Goal: Use online tool/utility: Utilize a website feature to perform a specific function

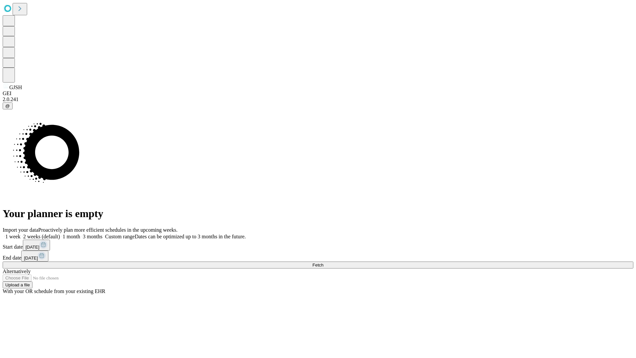
click at [323, 262] on span "Fetch" at bounding box center [318, 264] width 11 height 5
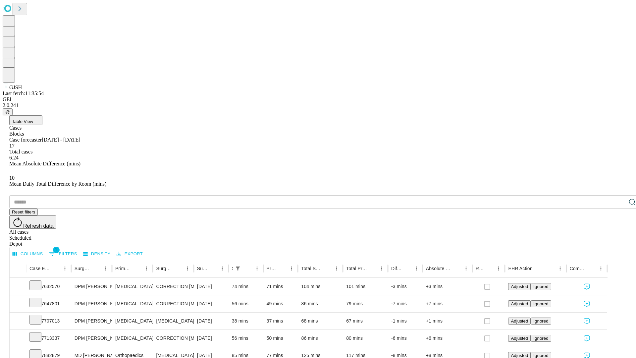
click at [33, 119] on span "Table View" at bounding box center [22, 121] width 21 height 5
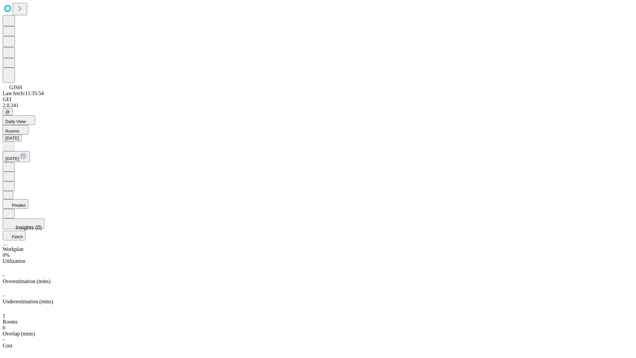
click at [28, 199] on button "Predict" at bounding box center [16, 204] width 26 height 10
